Goal: Browse casually

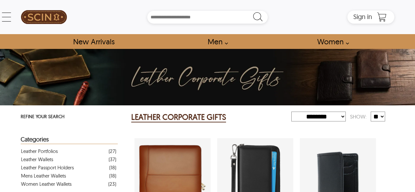
select select "********"
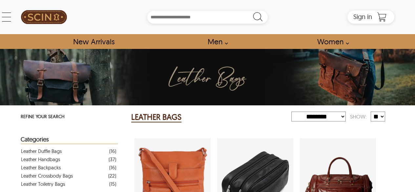
select select "********"
